Goal: Navigation & Orientation: Understand site structure

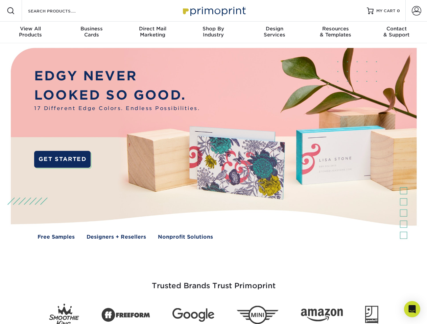
click at [213, 162] on img at bounding box center [213, 148] width 422 height 211
click at [11, 11] on span at bounding box center [11, 11] width 8 height 8
click at [416, 11] on span at bounding box center [416, 10] width 9 height 9
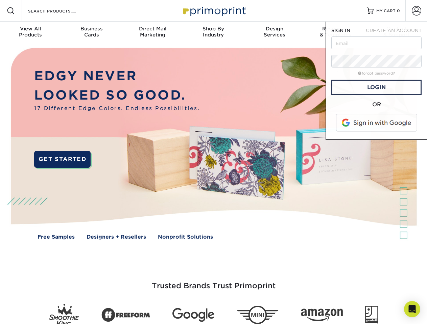
click at [30, 32] on div "View All Products" at bounding box center [30, 32] width 61 height 12
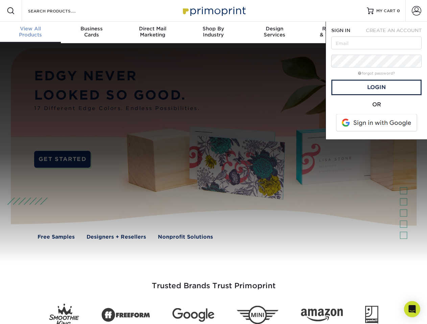
click at [91, 32] on div "Business Cards" at bounding box center [91, 32] width 61 height 12
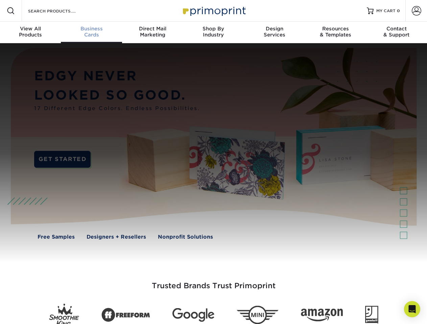
click at [152, 32] on div "Direct Mail Marketing" at bounding box center [152, 32] width 61 height 12
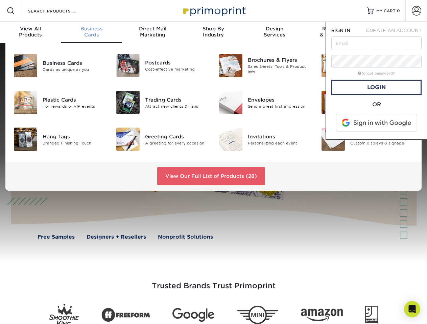
click at [213, 32] on div "Shop By Industry" at bounding box center [213, 32] width 61 height 12
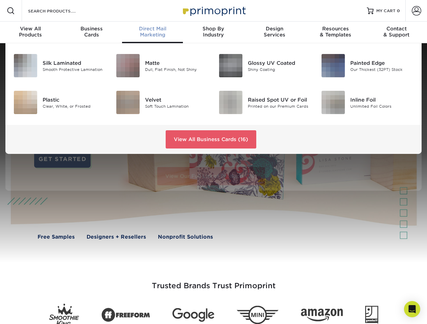
click at [274, 32] on div "Design Services" at bounding box center [274, 32] width 61 height 12
click at [335, 32] on span "SIGN IN" at bounding box center [340, 30] width 19 height 5
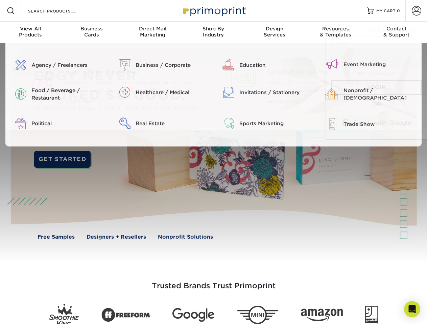
click at [396, 32] on span "CREATE AN ACCOUNT" at bounding box center [394, 30] width 56 height 5
